Goal: Check status: Check status

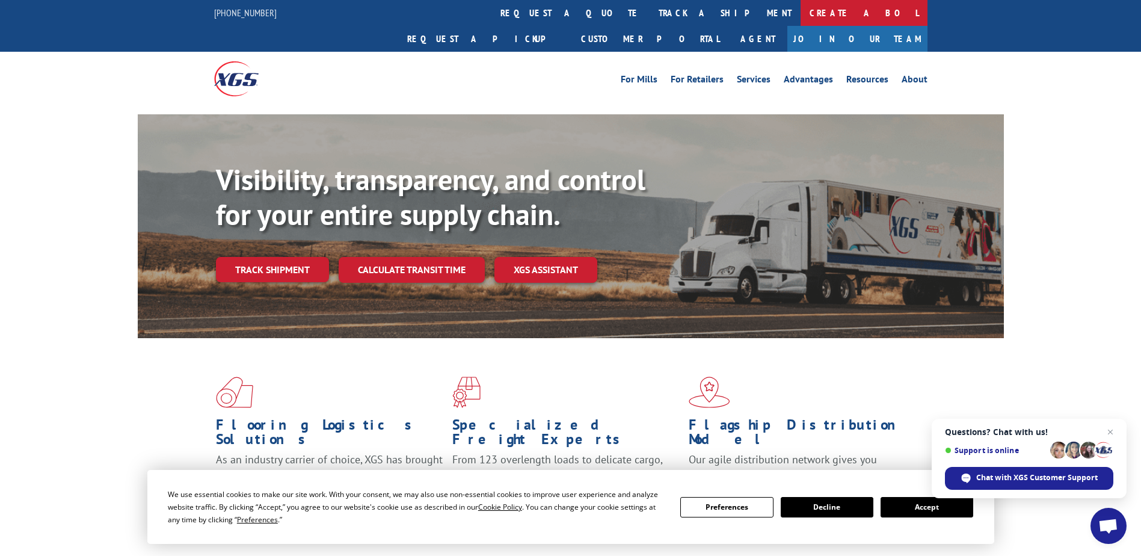
click at [801, 16] on link "Create a BOL" at bounding box center [864, 13] width 127 height 26
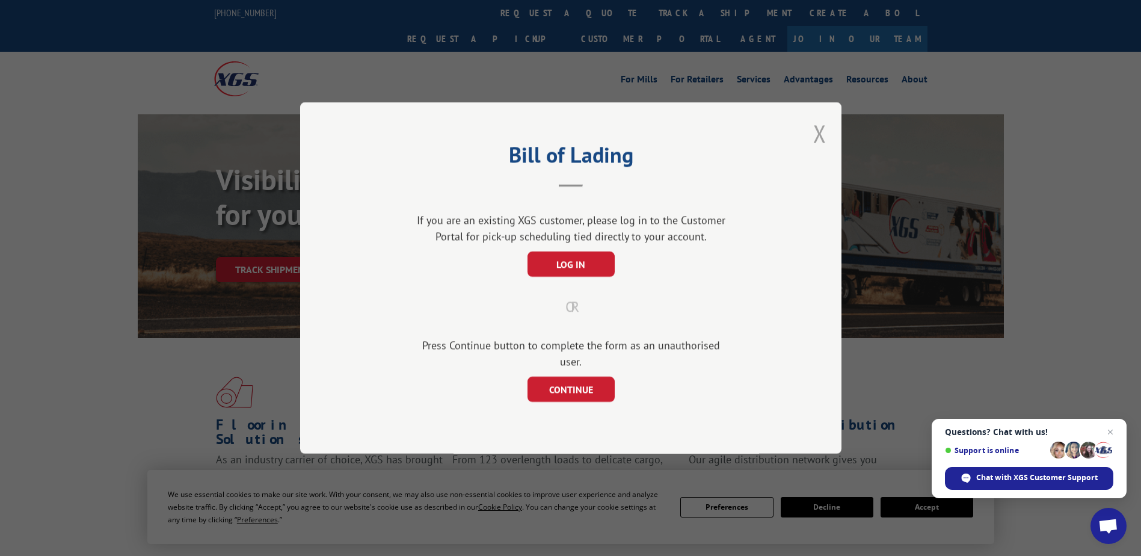
click at [814, 143] on button "Close modal" at bounding box center [819, 133] width 13 height 32
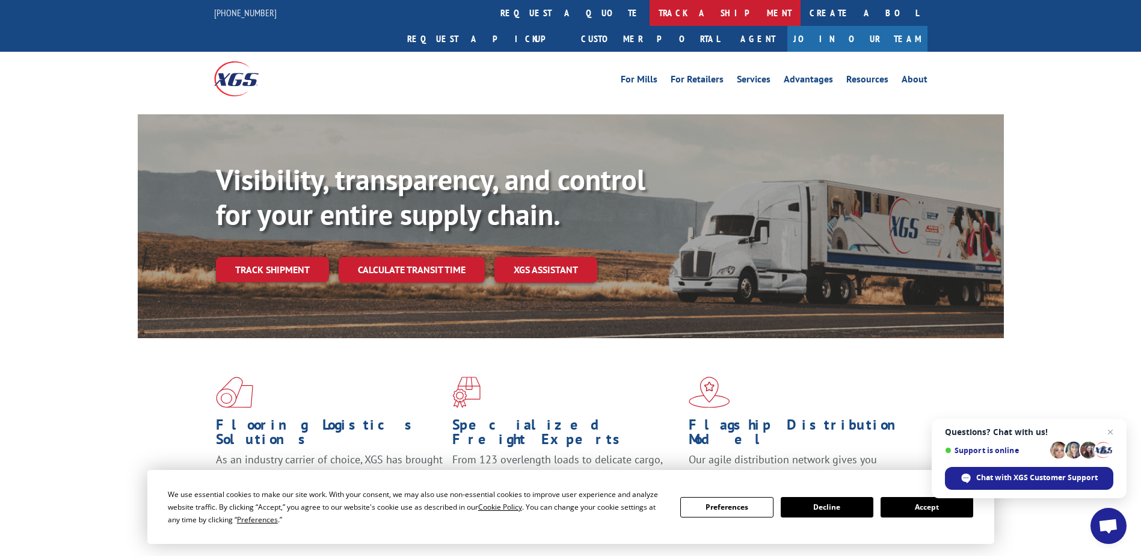
click at [650, 7] on link "track a shipment" at bounding box center [725, 13] width 151 height 26
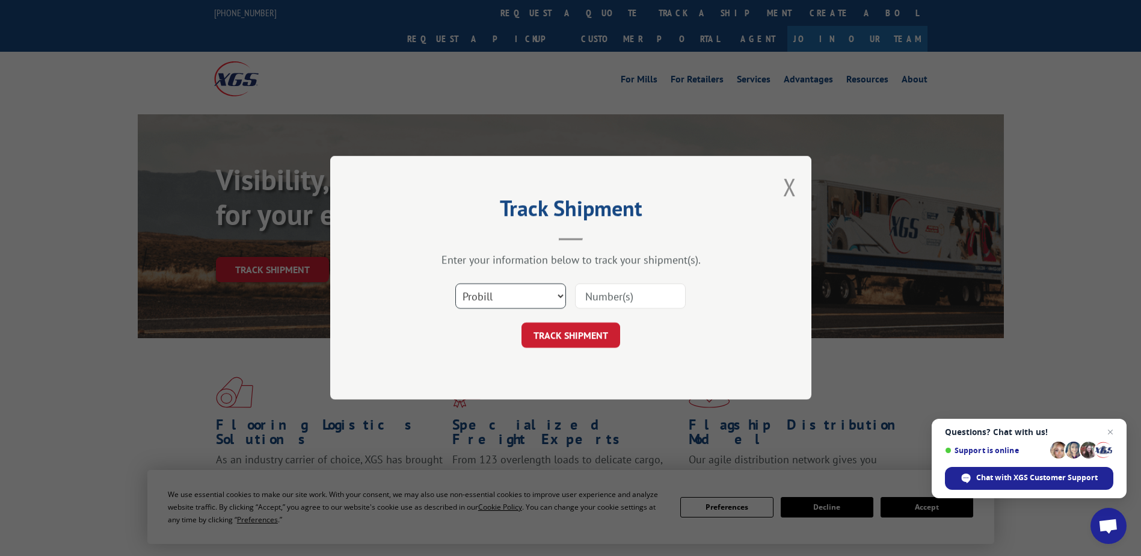
click at [515, 288] on select "Select category... Probill BOL PO" at bounding box center [510, 296] width 111 height 25
select select "bol"
click at [455, 284] on select "Select category... Probill BOL PO" at bounding box center [510, 296] width 111 height 25
paste input "242141"
type input "242141"
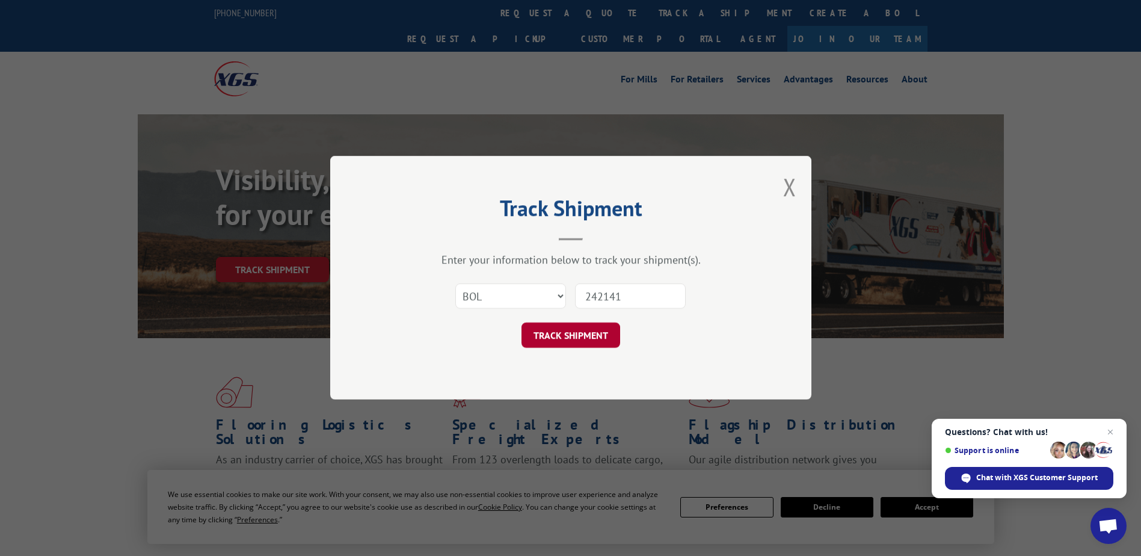
click at [543, 334] on button "TRACK SHIPMENT" at bounding box center [571, 335] width 99 height 25
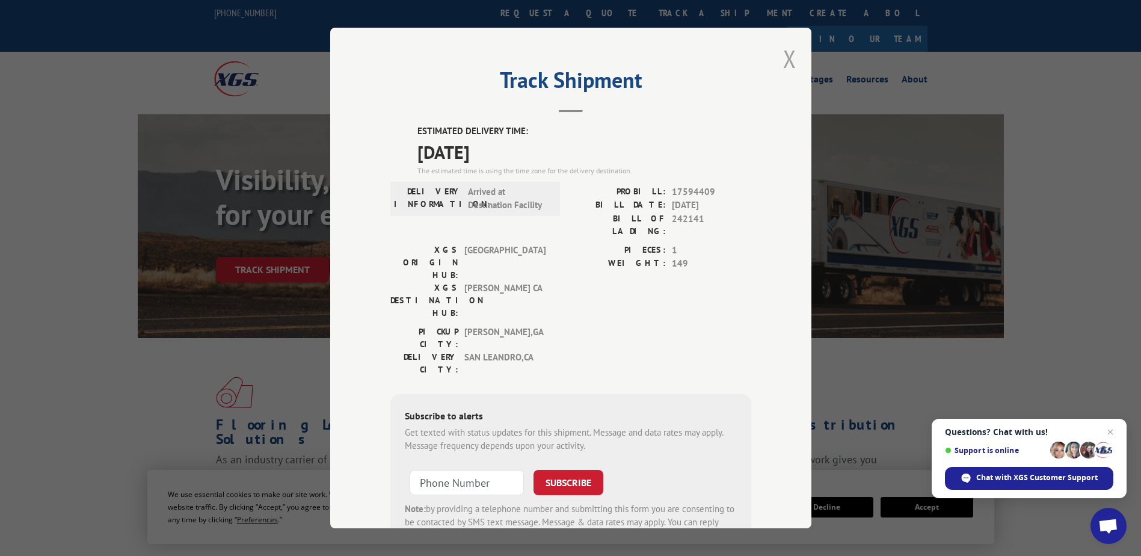
click at [783, 52] on button "Close modal" at bounding box center [789, 59] width 13 height 32
